Goal: Transaction & Acquisition: Download file/media

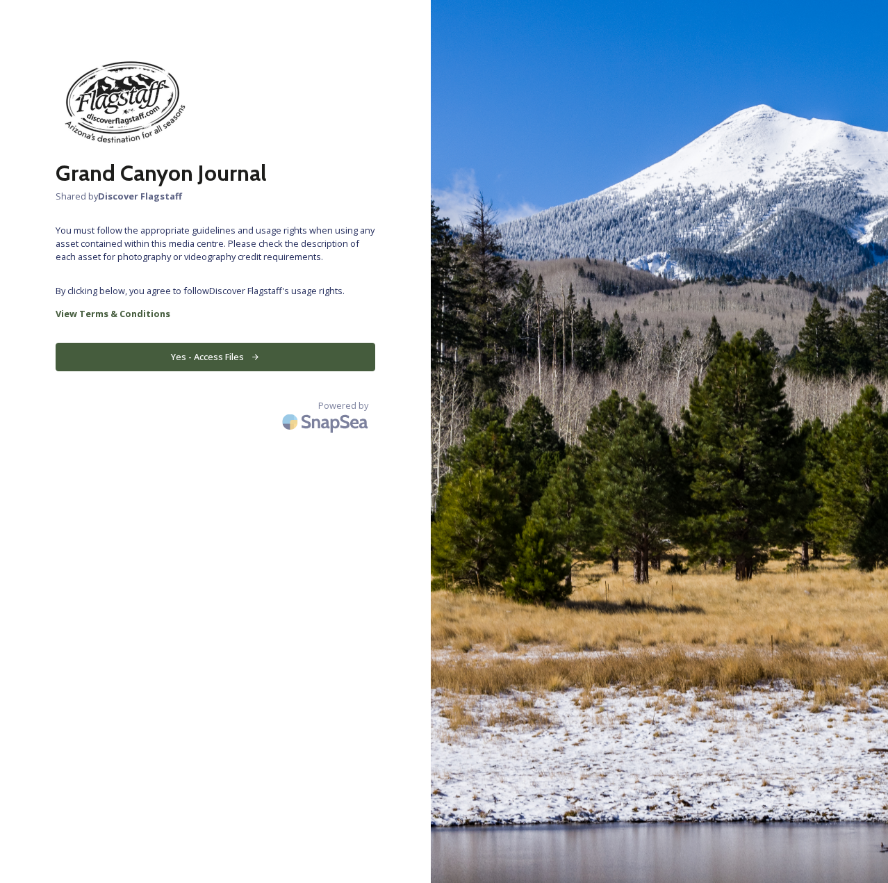
click at [232, 354] on button "Yes - Access Files" at bounding box center [216, 357] width 320 height 28
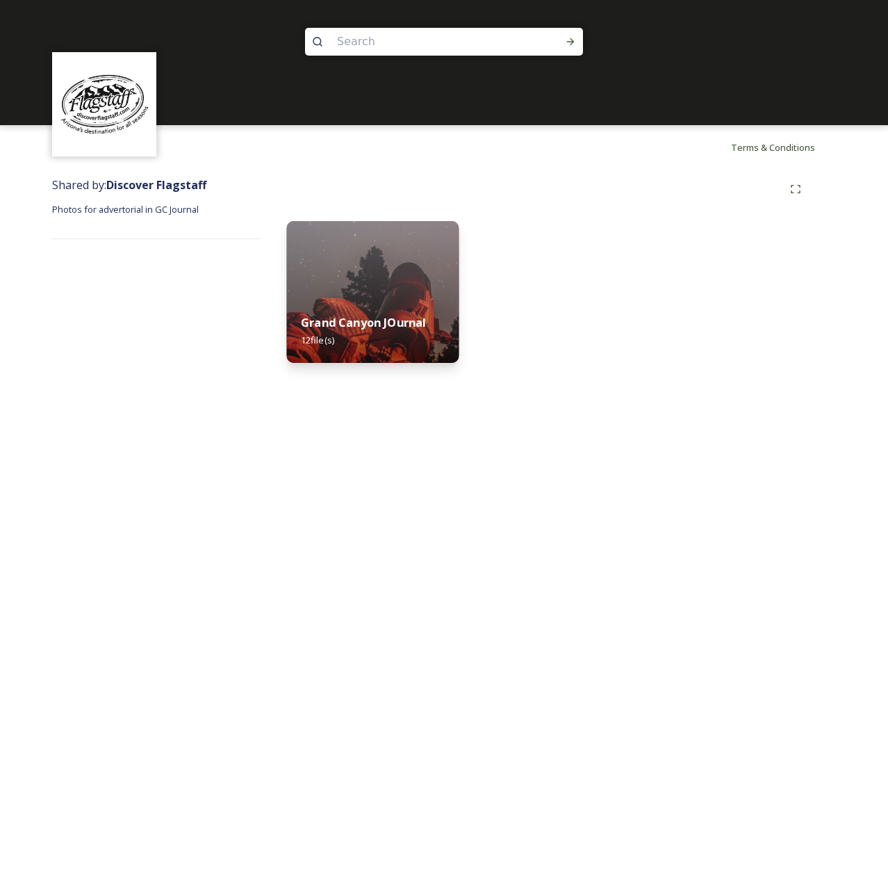
click at [380, 291] on img at bounding box center [373, 292] width 172 height 142
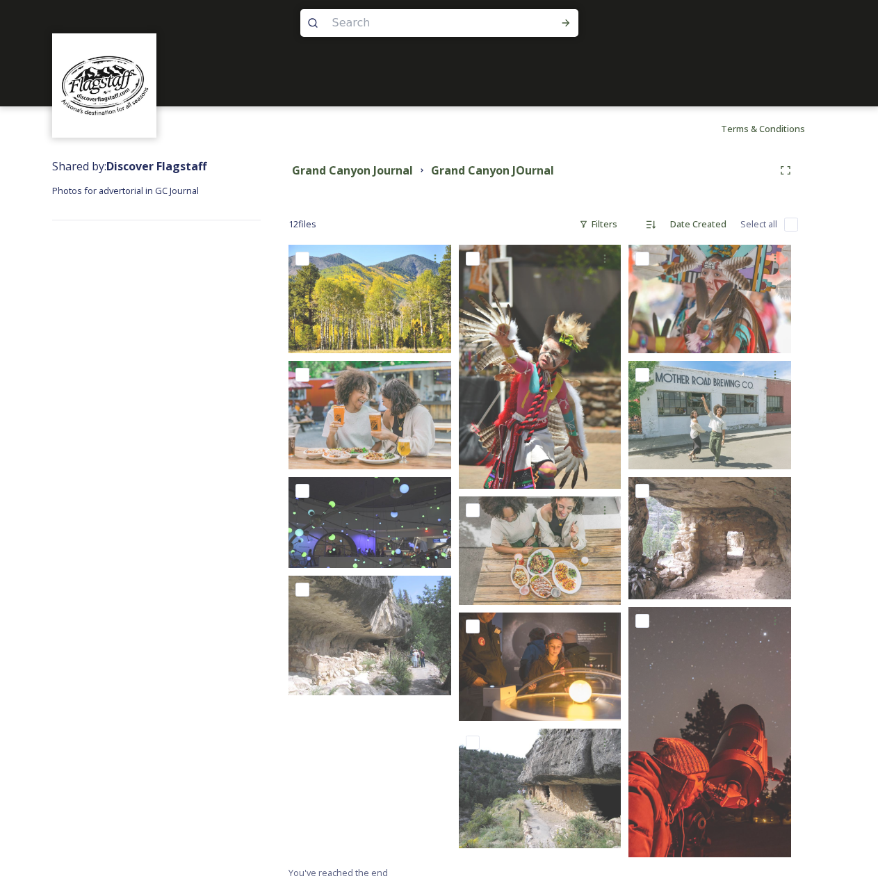
scroll to position [24, 0]
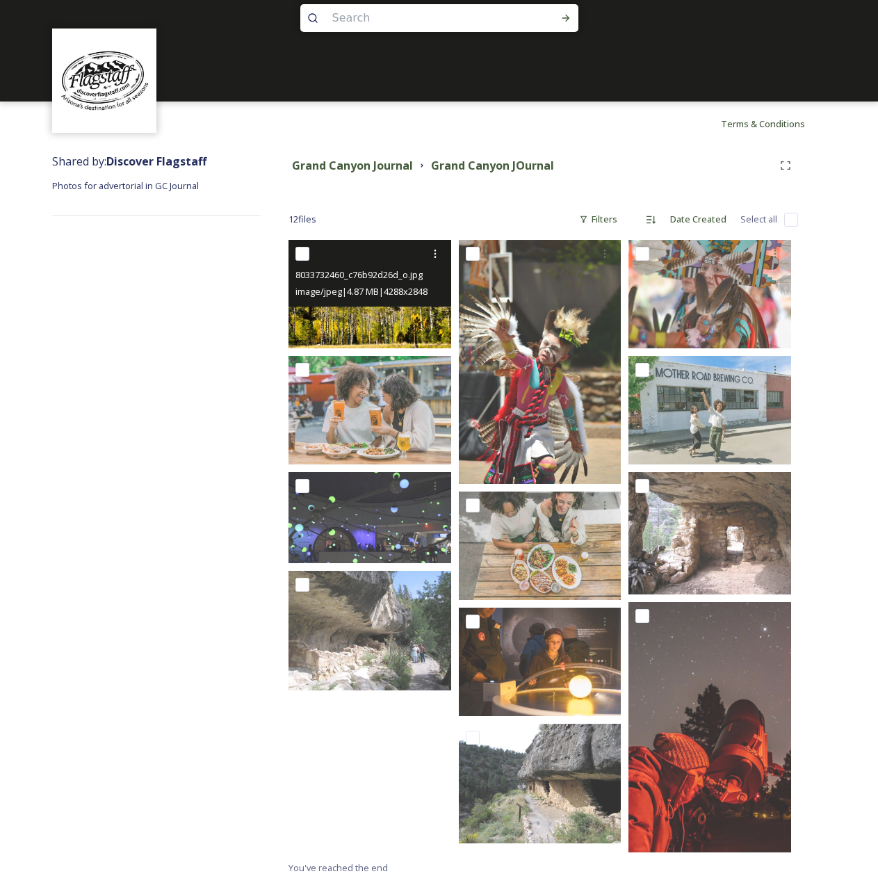
click at [357, 263] on div at bounding box center [371, 253] width 152 height 25
click at [401, 313] on img at bounding box center [369, 294] width 163 height 108
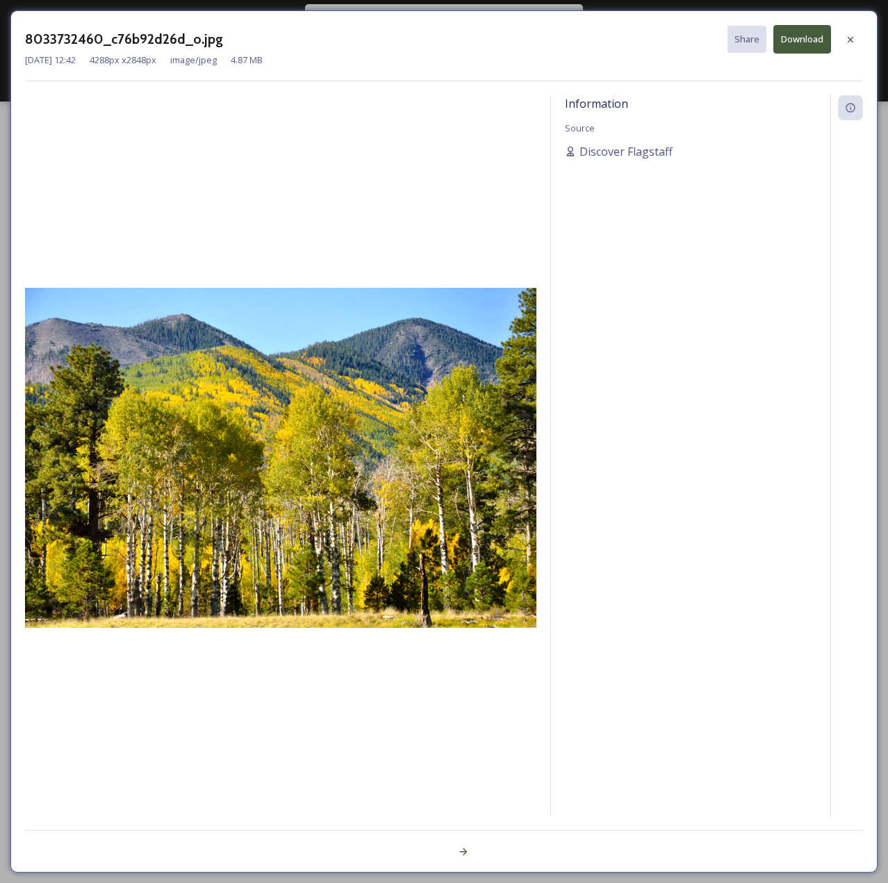
click at [792, 49] on button "Download" at bounding box center [803, 39] width 58 height 28
click at [461, 849] on icon at bounding box center [463, 851] width 11 height 11
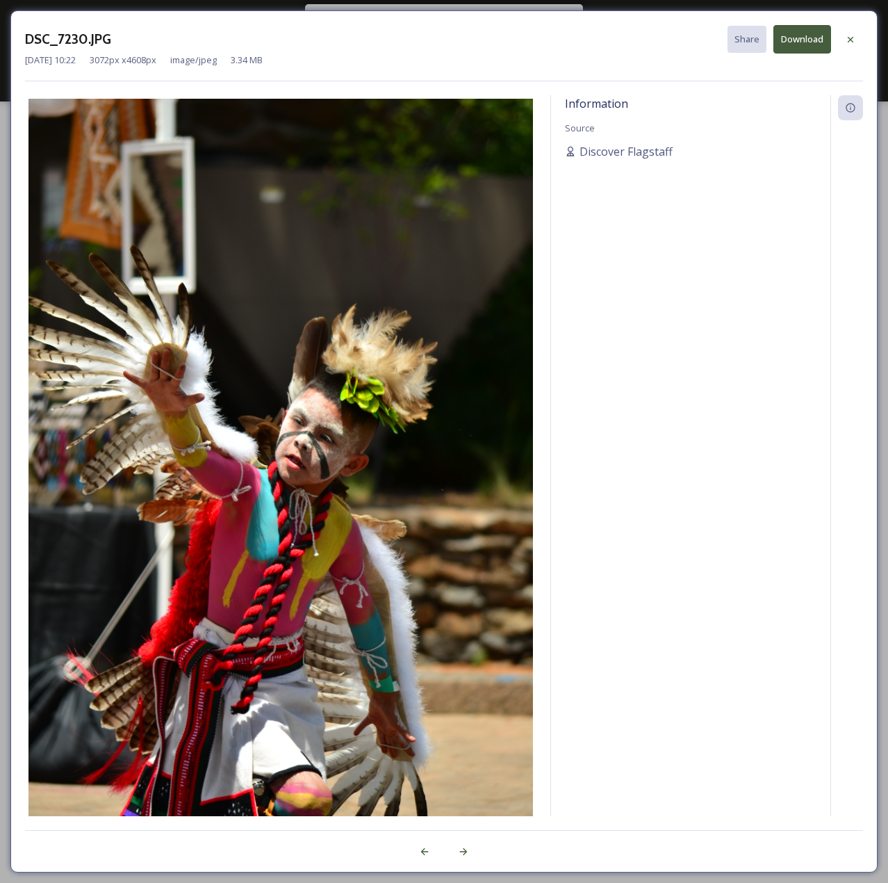
click at [802, 41] on button "Download" at bounding box center [803, 39] width 58 height 28
click at [458, 853] on icon at bounding box center [463, 851] width 11 height 11
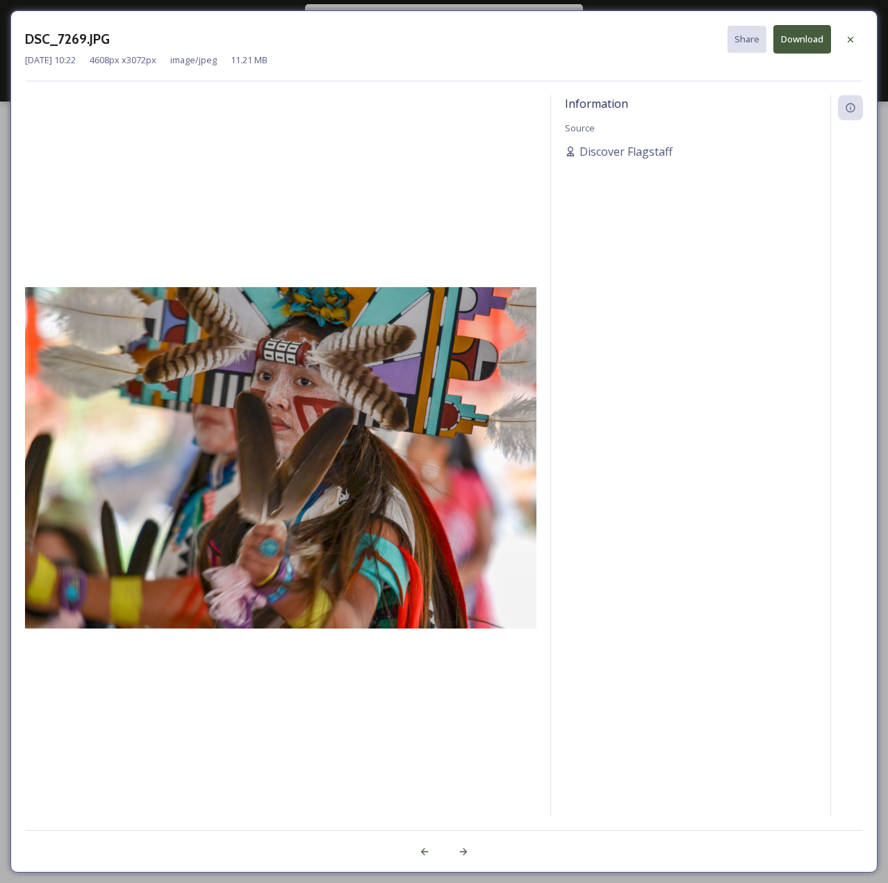
click at [808, 44] on button "Download" at bounding box center [803, 39] width 58 height 28
click at [456, 851] on div at bounding box center [463, 851] width 25 height 25
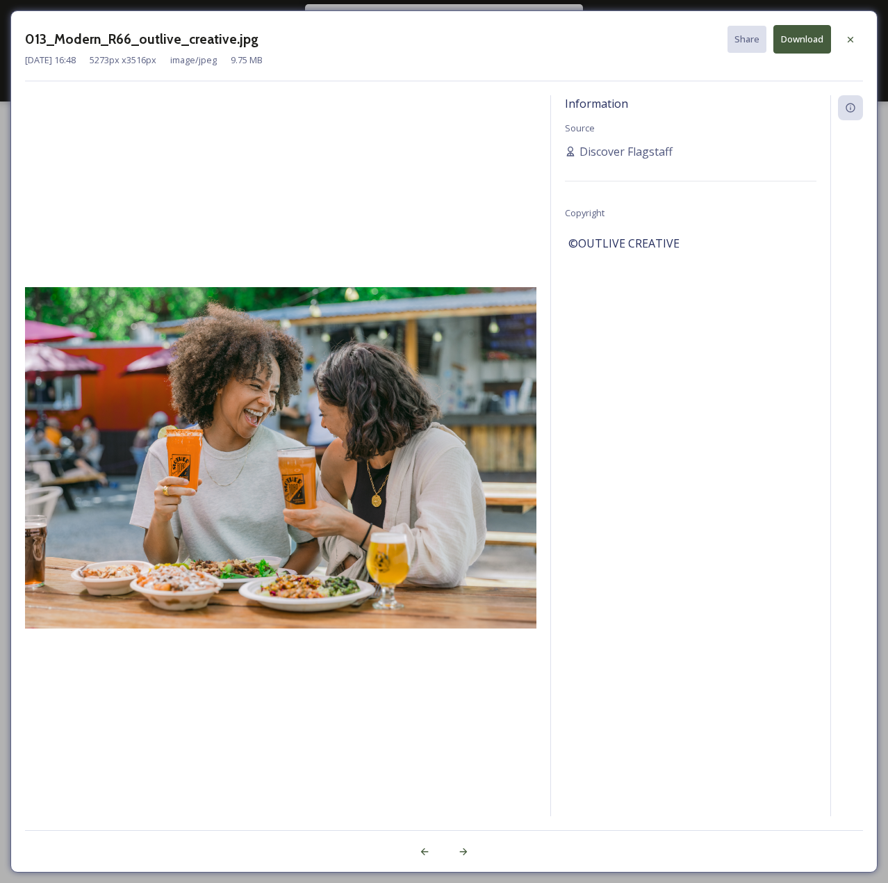
click at [799, 38] on button "Download" at bounding box center [803, 39] width 58 height 28
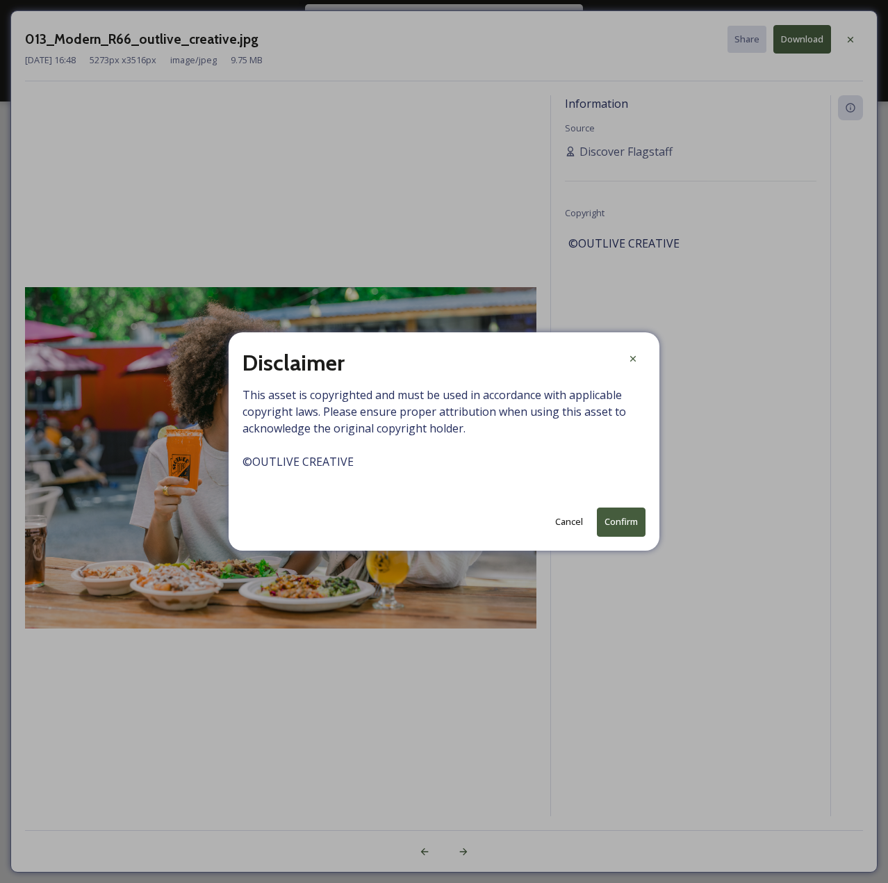
click at [623, 527] on button "Confirm" at bounding box center [621, 521] width 49 height 28
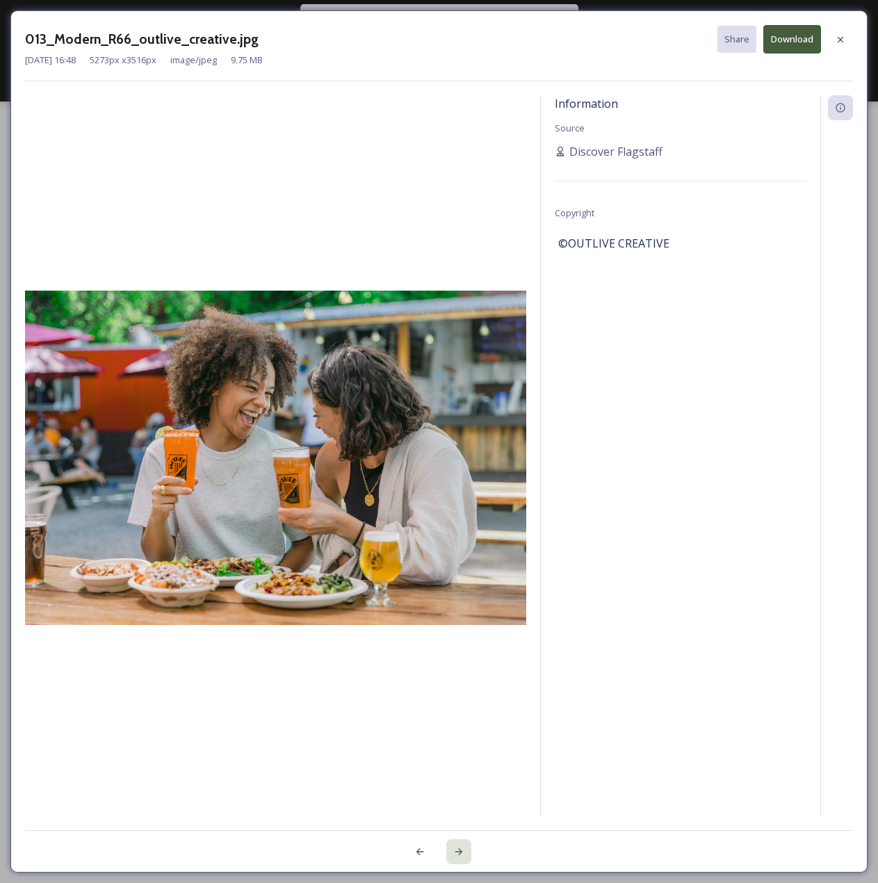
click at [453, 853] on icon at bounding box center [458, 851] width 11 height 11
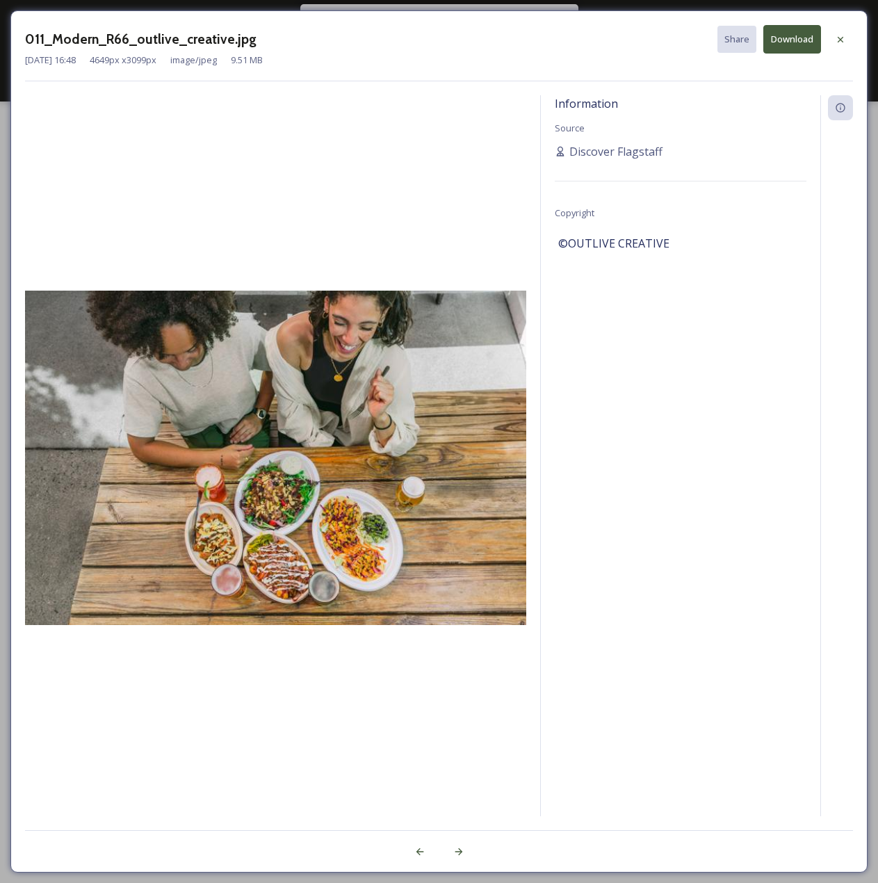
click at [790, 38] on button "Download" at bounding box center [792, 39] width 58 height 28
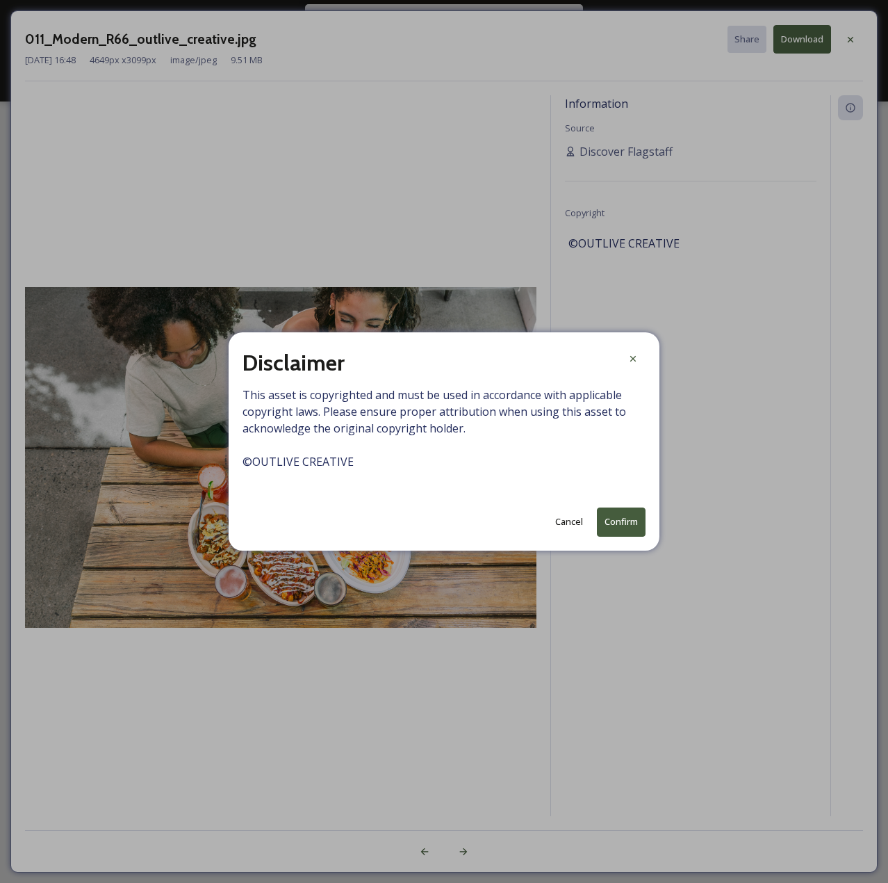
click at [622, 515] on button "Confirm" at bounding box center [621, 521] width 49 height 28
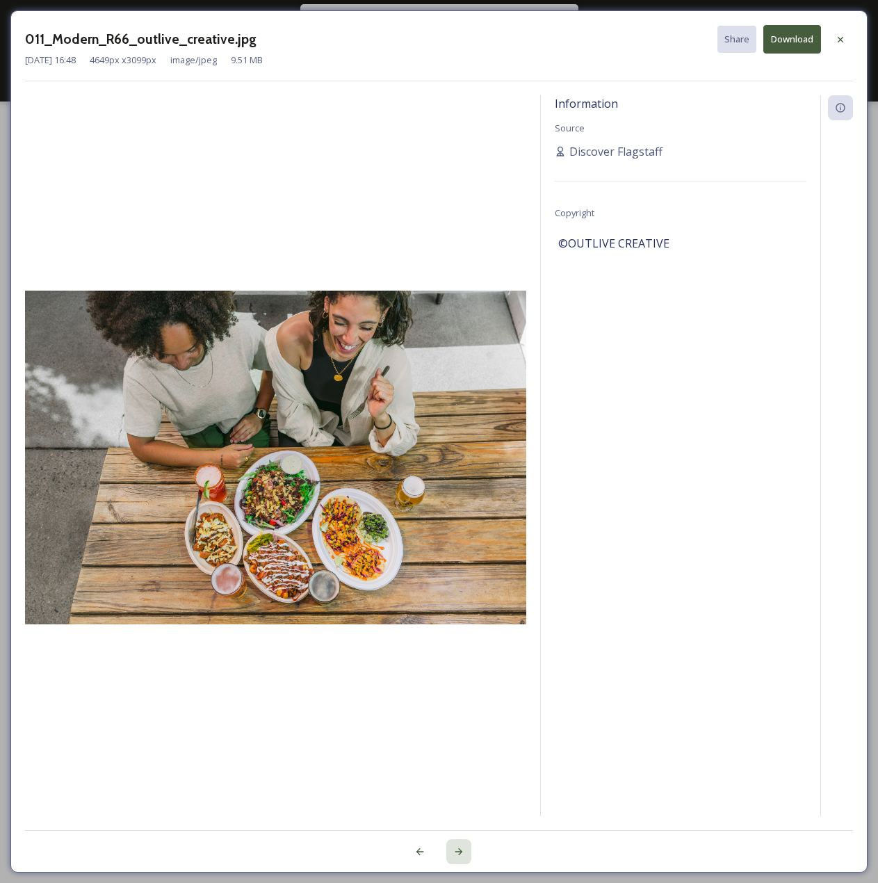
click at [456, 857] on div at bounding box center [458, 851] width 25 height 25
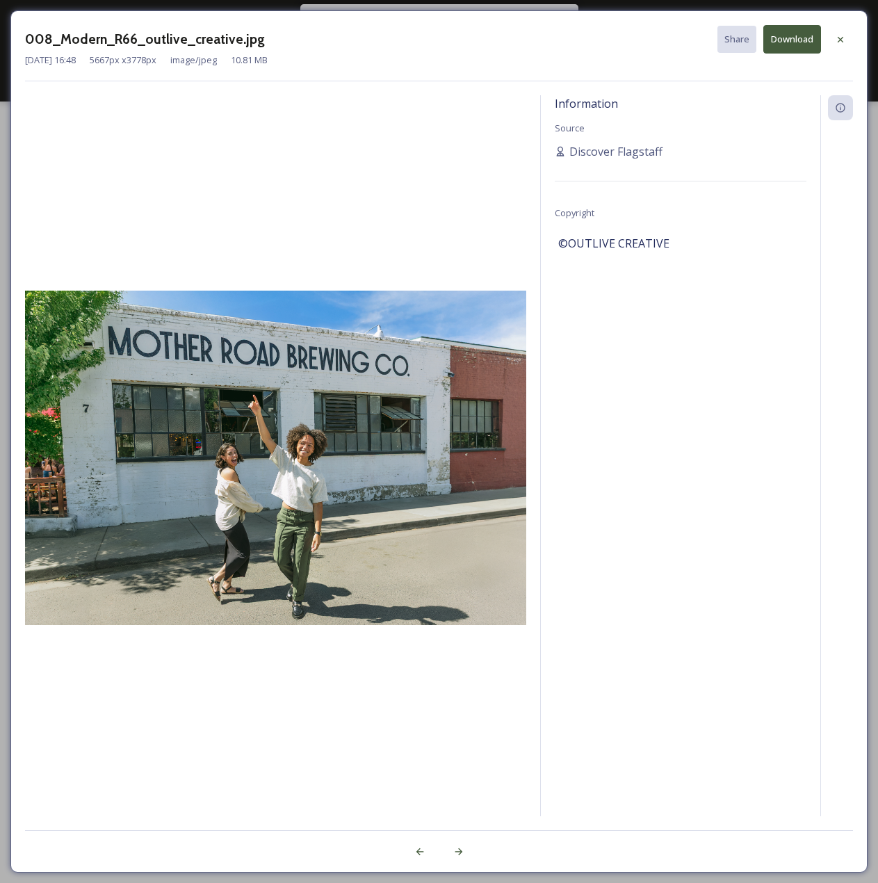
click at [780, 37] on button "Download" at bounding box center [792, 39] width 58 height 28
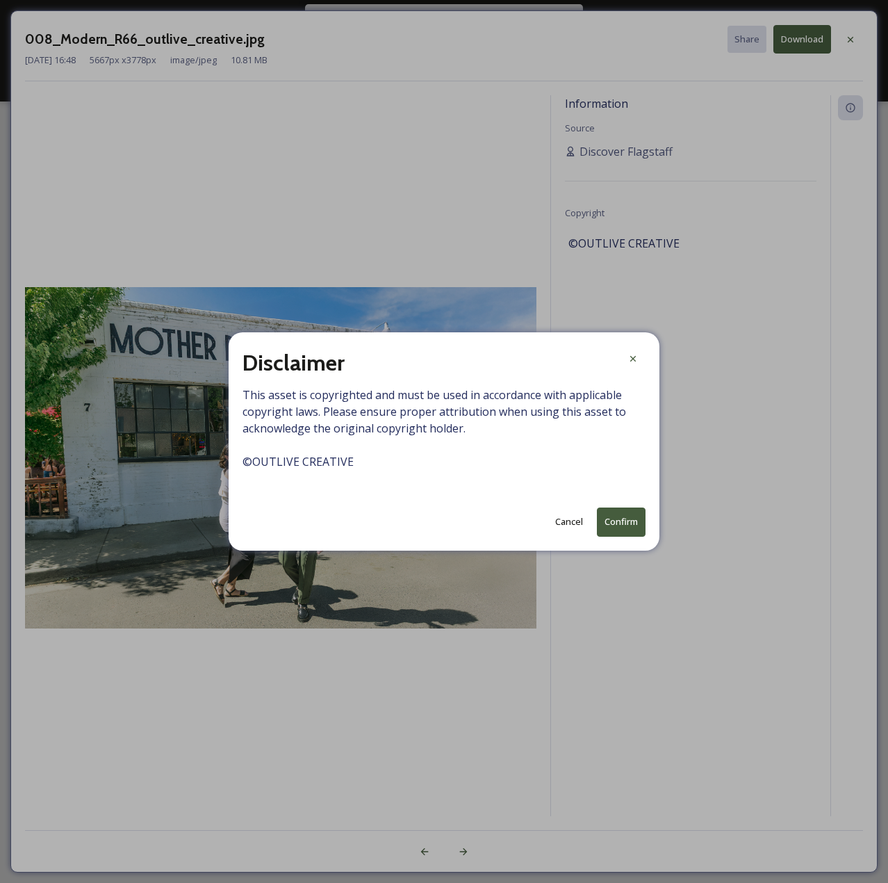
click at [606, 525] on button "Confirm" at bounding box center [621, 521] width 49 height 28
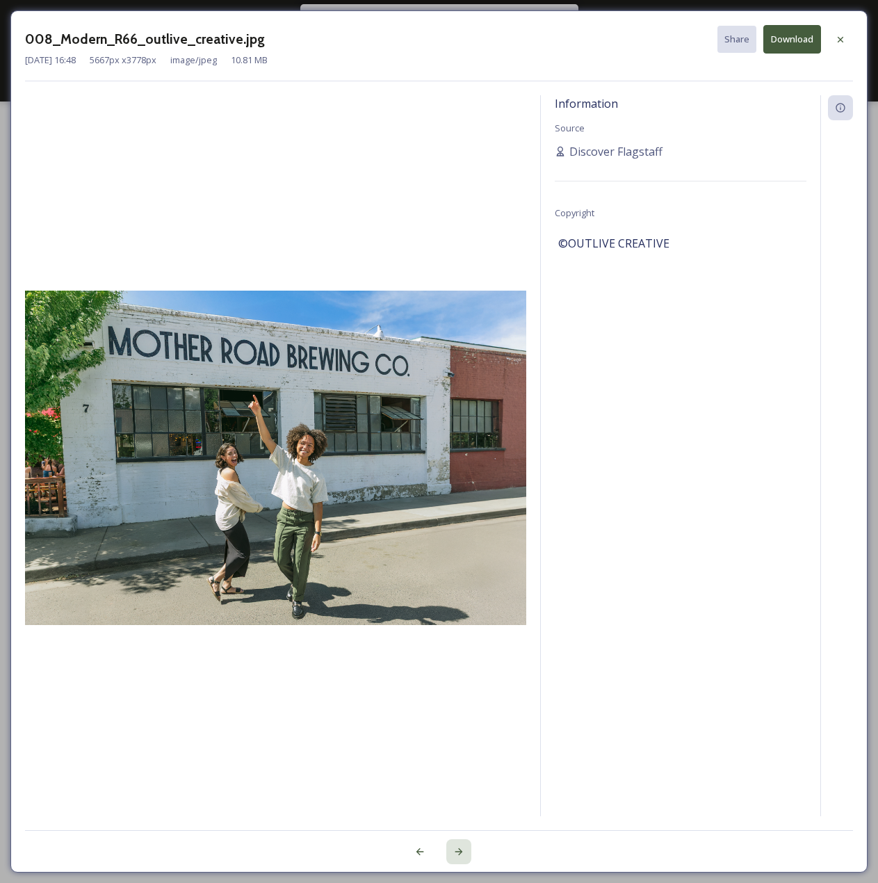
click at [459, 853] on icon at bounding box center [459, 851] width 8 height 7
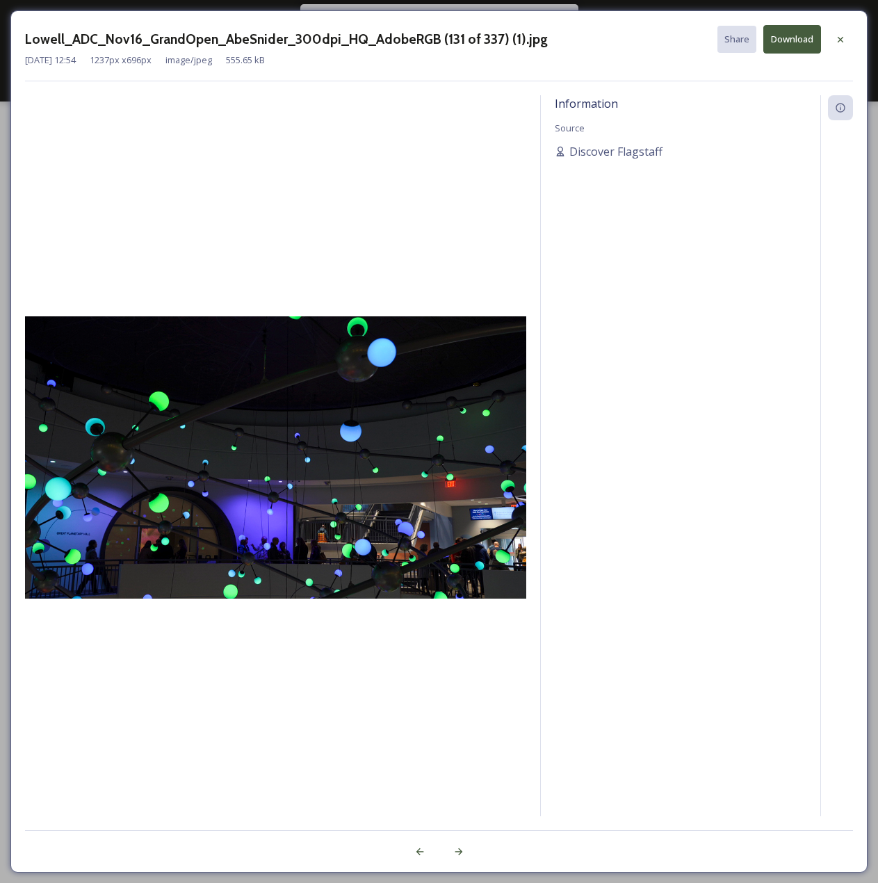
click at [789, 42] on button "Download" at bounding box center [792, 39] width 58 height 28
click at [452, 850] on div at bounding box center [458, 851] width 25 height 25
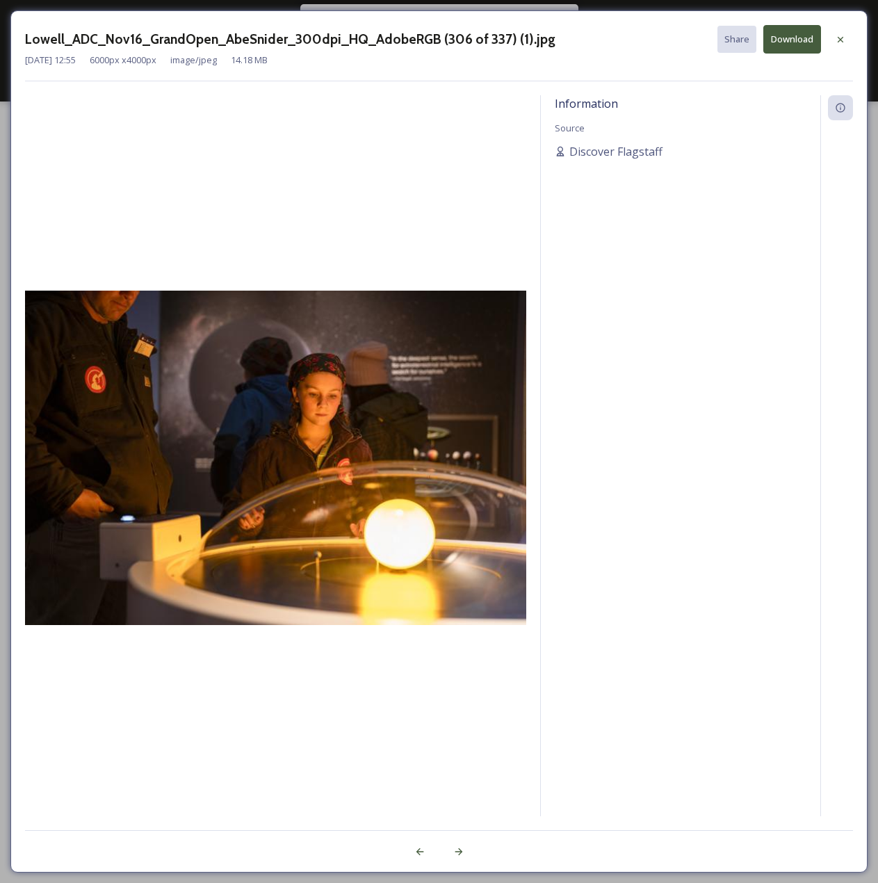
click at [796, 42] on button "Download" at bounding box center [792, 39] width 58 height 28
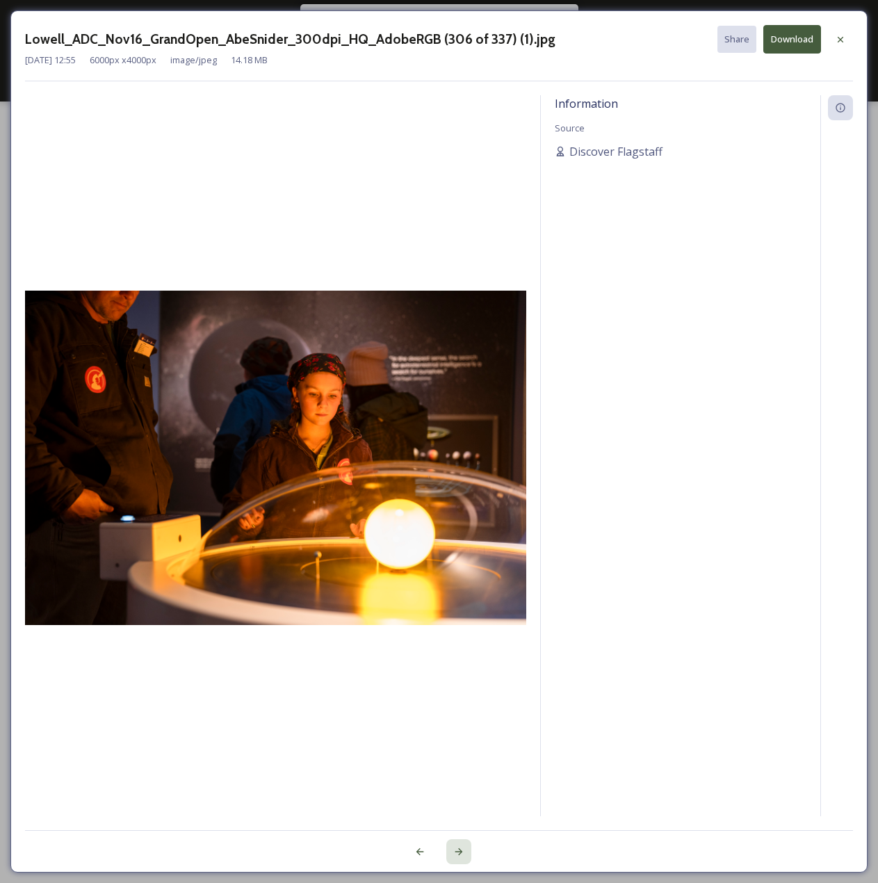
click at [461, 851] on icon at bounding box center [459, 851] width 8 height 7
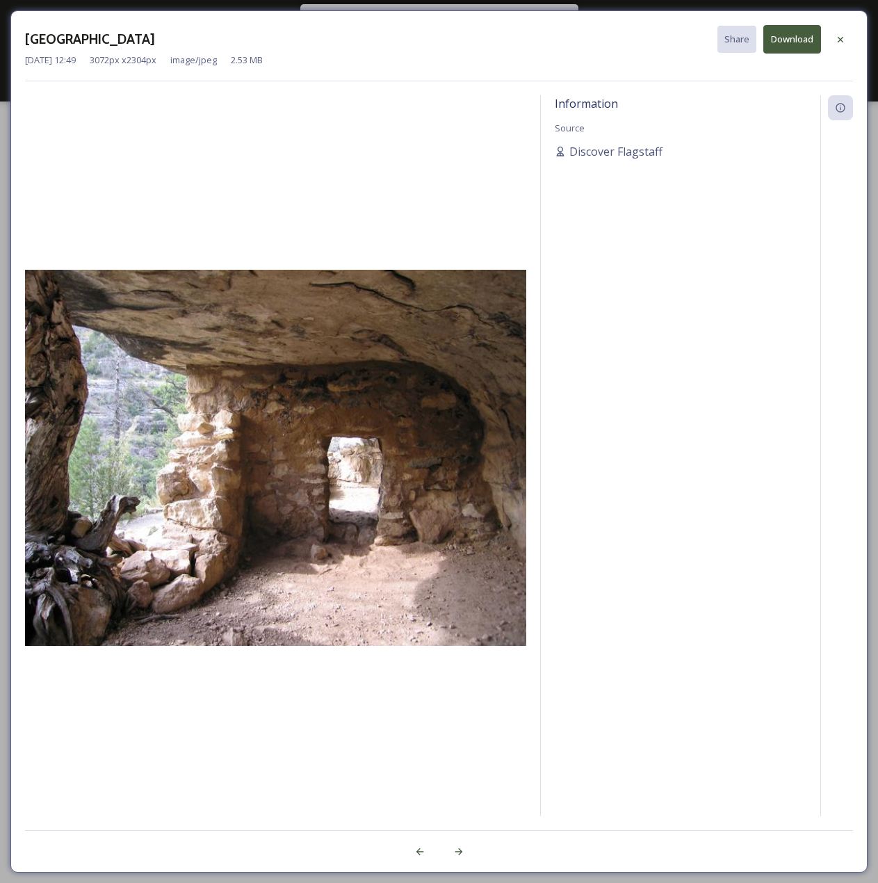
click at [794, 41] on button "Download" at bounding box center [792, 39] width 58 height 28
click at [459, 853] on icon at bounding box center [459, 851] width 8 height 7
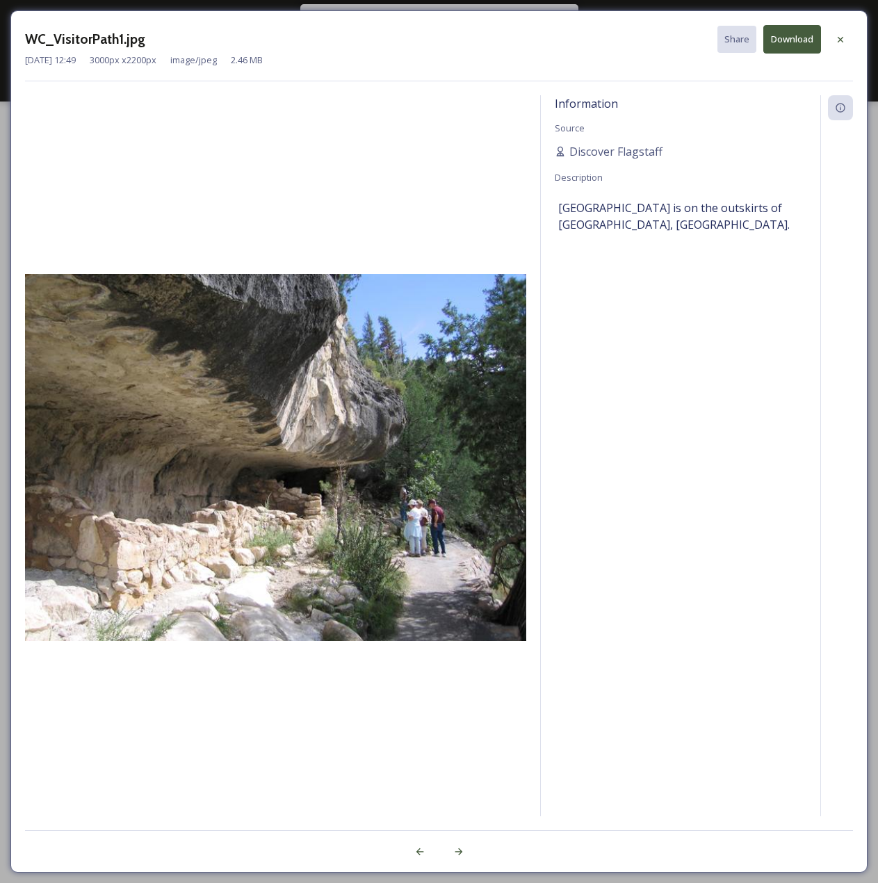
click at [787, 43] on button "Download" at bounding box center [792, 39] width 58 height 28
drag, startPoint x: 455, startPoint y: 854, endPoint x: 459, endPoint y: 846, distance: 8.7
click at [455, 854] on icon at bounding box center [458, 851] width 11 height 11
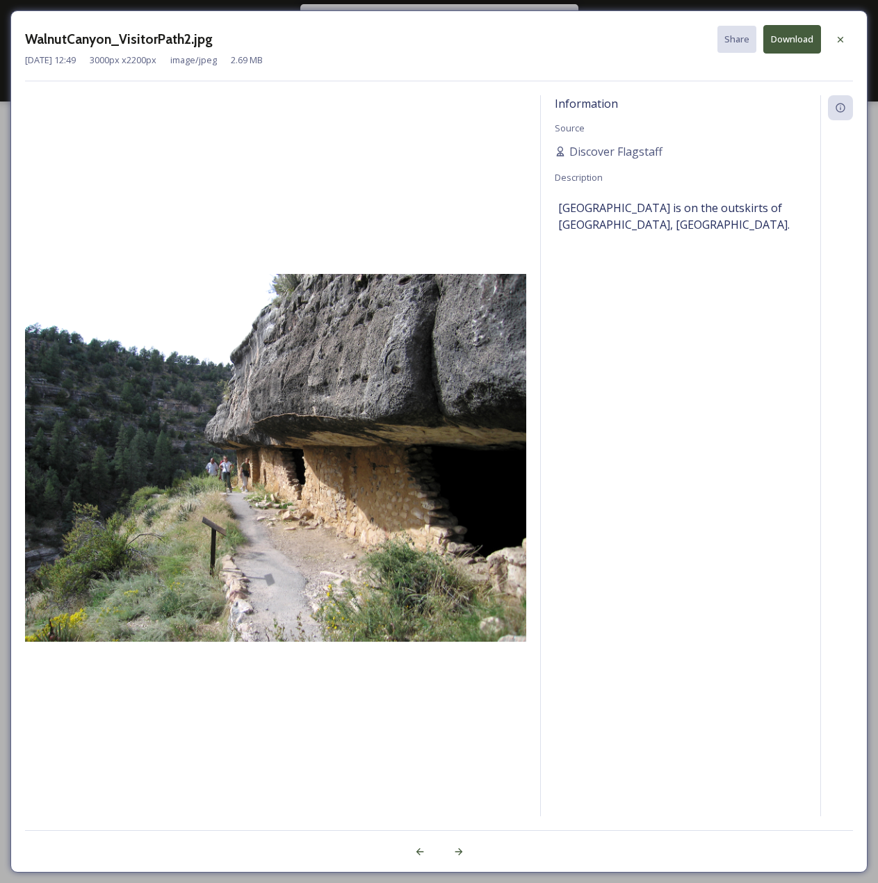
click at [785, 49] on button "Download" at bounding box center [792, 39] width 58 height 28
click at [454, 851] on icon at bounding box center [458, 851] width 11 height 11
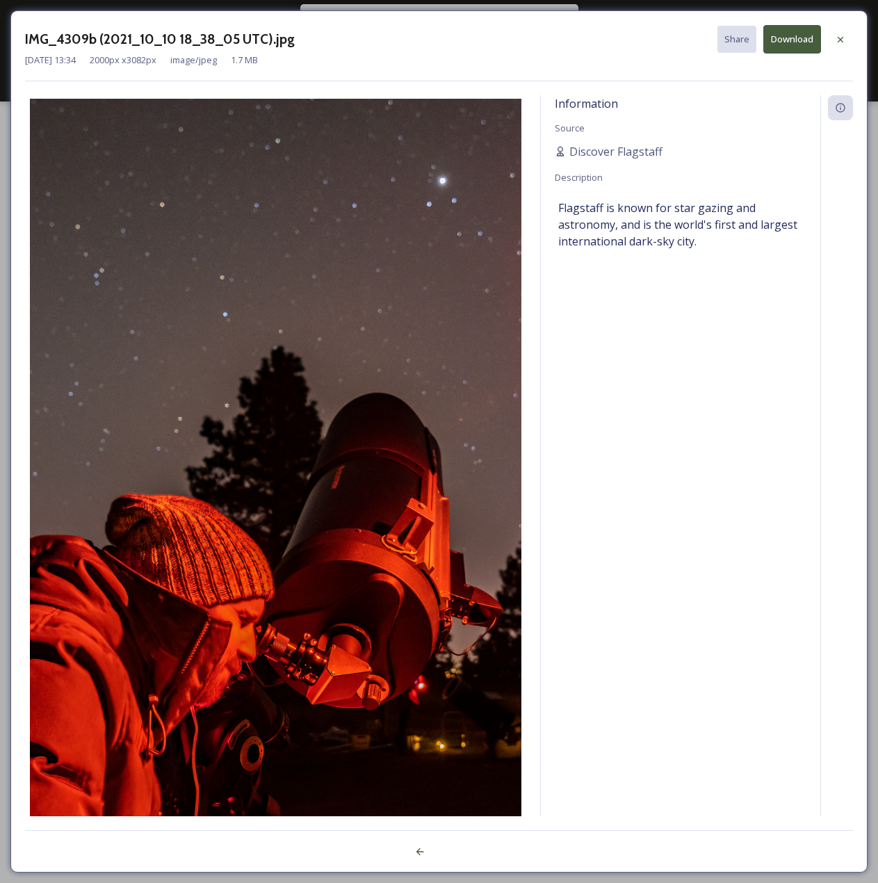
click at [795, 37] on button "Download" at bounding box center [792, 39] width 58 height 28
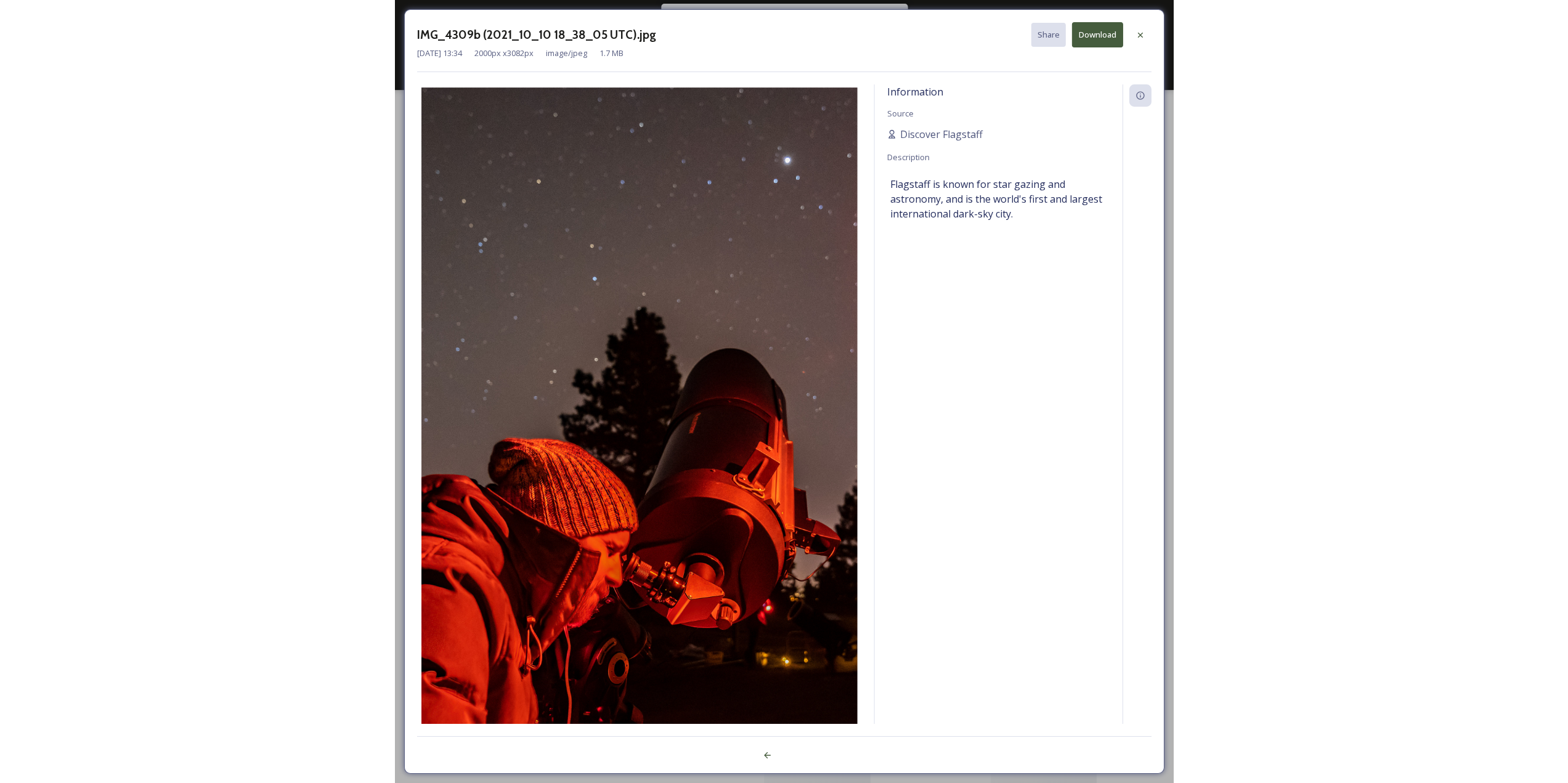
scroll to position [0, 0]
